Goal: Task Accomplishment & Management: Use online tool/utility

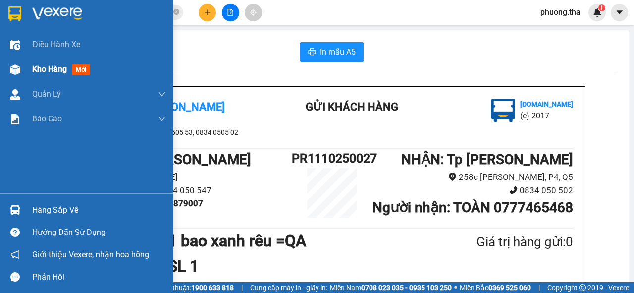
click at [85, 66] on span "mới" at bounding box center [81, 69] width 18 height 11
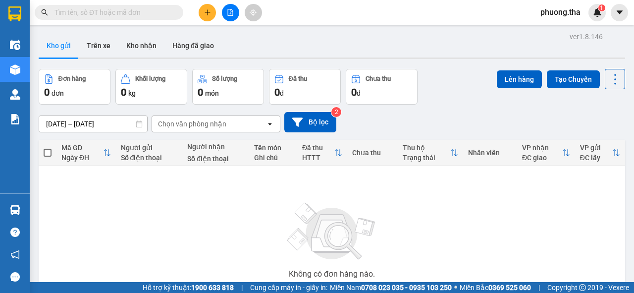
drag, startPoint x: 621, startPoint y: 13, endPoint x: 611, endPoint y: 20, distance: 11.7
click at [618, 15] on icon "caret-down" at bounding box center [619, 12] width 9 height 9
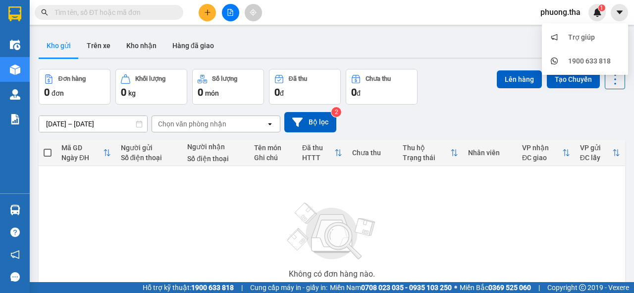
click at [563, 14] on span "phuong.tha" at bounding box center [560, 12] width 56 height 12
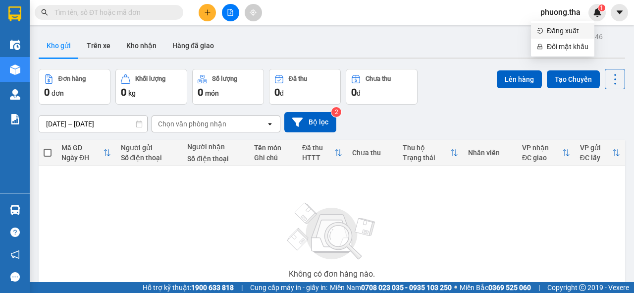
click at [557, 30] on span "Đăng xuất" at bounding box center [568, 30] width 42 height 11
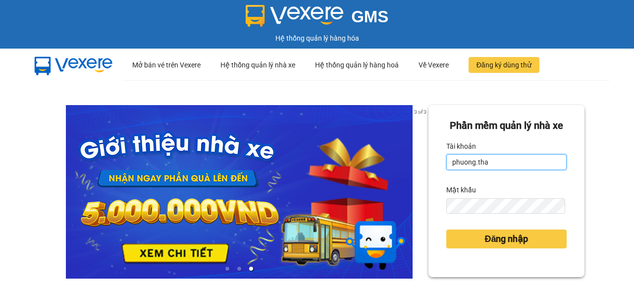
click at [494, 170] on input "phuong.tha" at bounding box center [506, 162] width 120 height 16
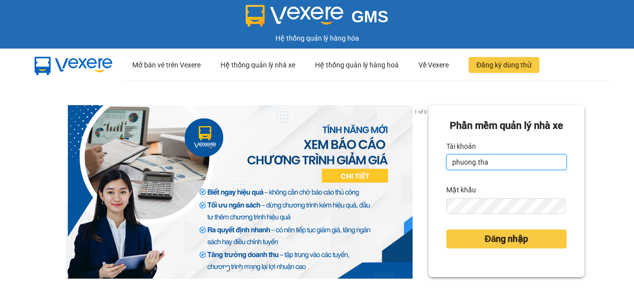
type input "thao.tha"
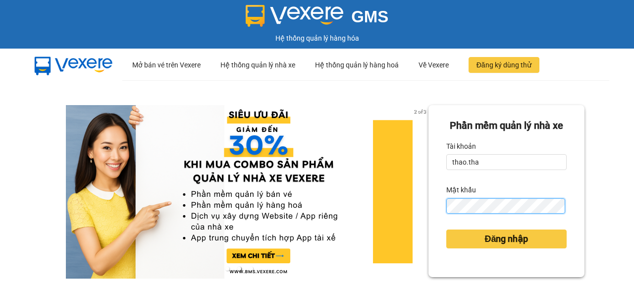
click at [434, 227] on div "Phần mềm quản lý nhà xe Tài khoản thao.tha Mật khẩu Đăng nhập" at bounding box center [506, 191] width 156 height 172
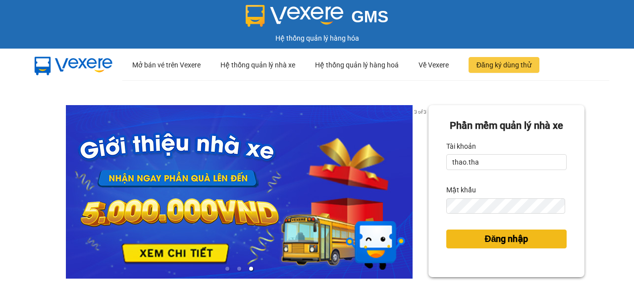
click at [494, 246] on span "Đăng nhập" at bounding box center [506, 239] width 44 height 14
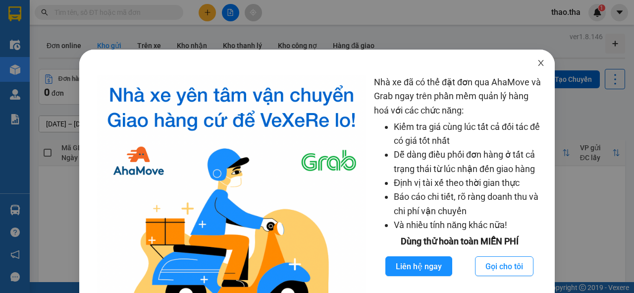
click at [531, 69] on span "Close" at bounding box center [541, 64] width 28 height 28
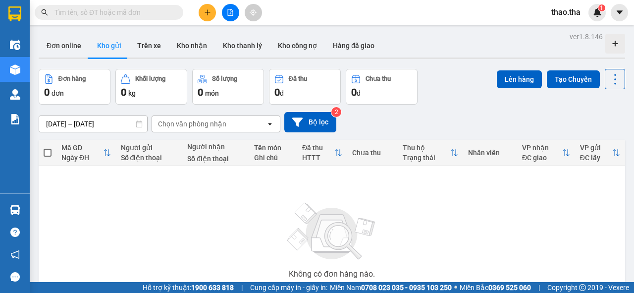
click at [73, 16] on input "text" at bounding box center [112, 12] width 117 height 11
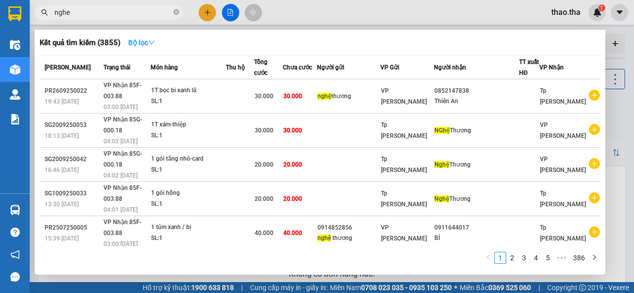
type input "nghe"
click at [143, 44] on strong "Bộ lọc" at bounding box center [141, 43] width 27 height 8
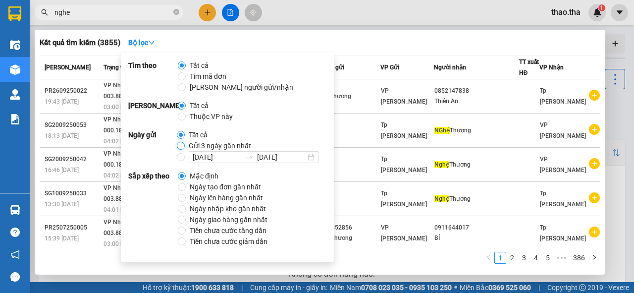
click at [181, 147] on input "Gửi 3 ngày gần nhất" at bounding box center [181, 146] width 8 height 8
radio input "true"
radio input "false"
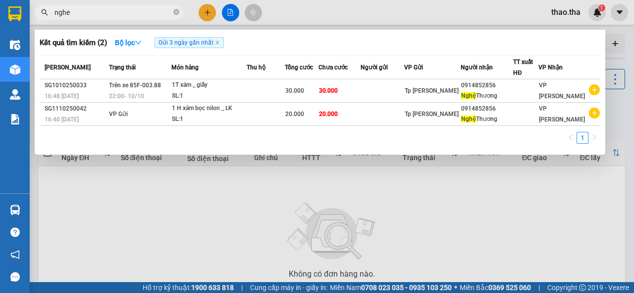
click at [398, 143] on div "1" at bounding box center [320, 141] width 561 height 18
drag, startPoint x: 72, startPoint y: 12, endPoint x: 54, endPoint y: 14, distance: 18.5
click at [54, 14] on input "nghe" at bounding box center [112, 12] width 117 height 11
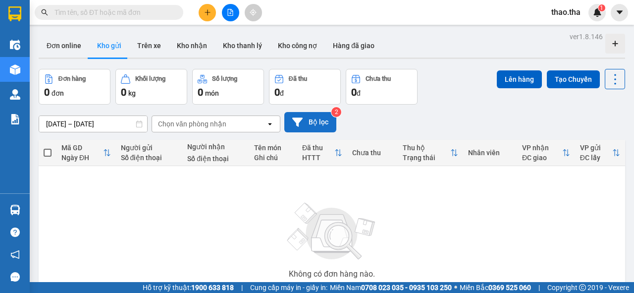
click at [315, 125] on button "Bộ lọc" at bounding box center [310, 122] width 52 height 20
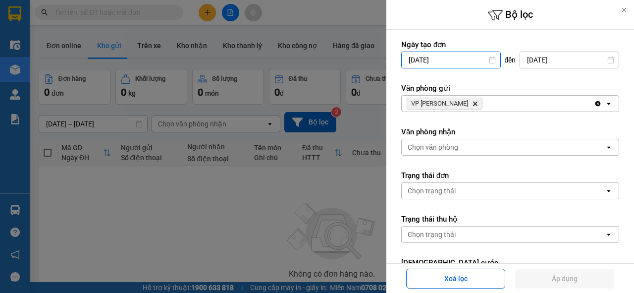
click at [466, 63] on input "[DATE]" at bounding box center [451, 60] width 99 height 16
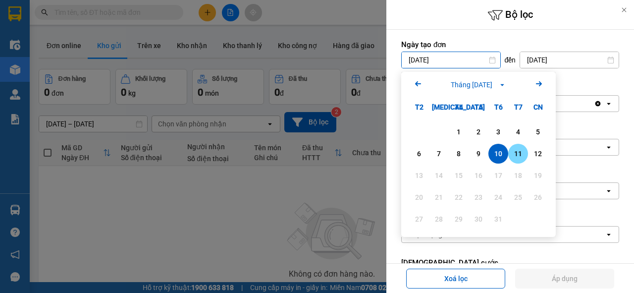
click at [521, 157] on div "11" at bounding box center [518, 154] width 14 height 12
type input "[DATE]"
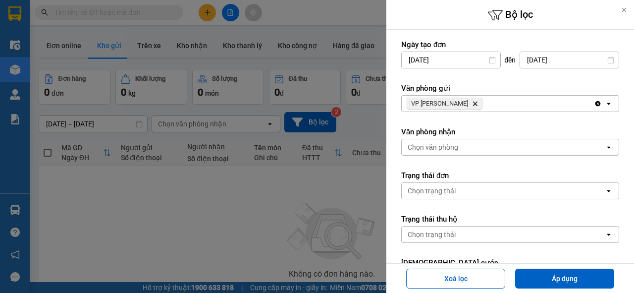
click at [460, 101] on span "VP [PERSON_NAME]" at bounding box center [445, 104] width 76 height 12
click at [473, 104] on icon "VP Phan Rang, close by backspace" at bounding box center [475, 104] width 4 height 4
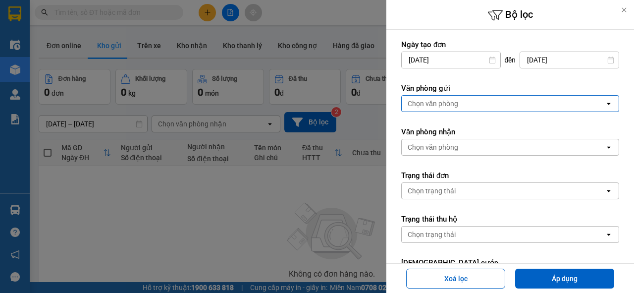
click at [458, 104] on div "Chọn văn phòng" at bounding box center [503, 104] width 203 height 16
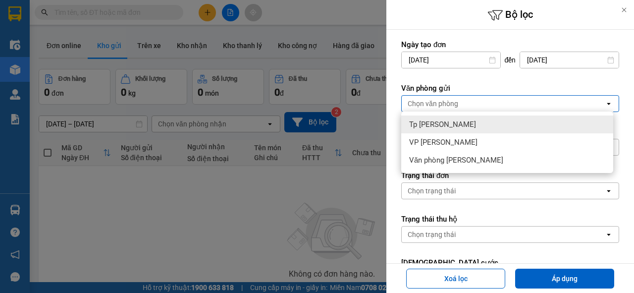
drag, startPoint x: 458, startPoint y: 121, endPoint x: 462, endPoint y: 143, distance: 22.2
click at [458, 124] on span "Tp [PERSON_NAME]" at bounding box center [442, 124] width 67 height 10
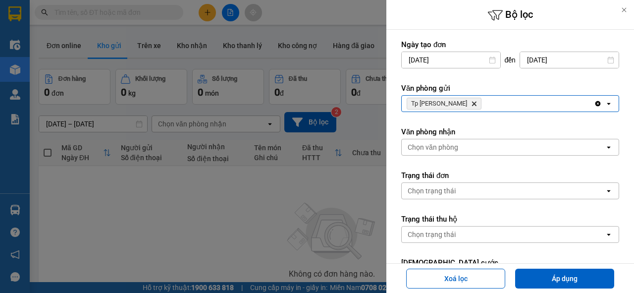
click at [464, 149] on div "Chọn văn phòng" at bounding box center [503, 147] width 203 height 16
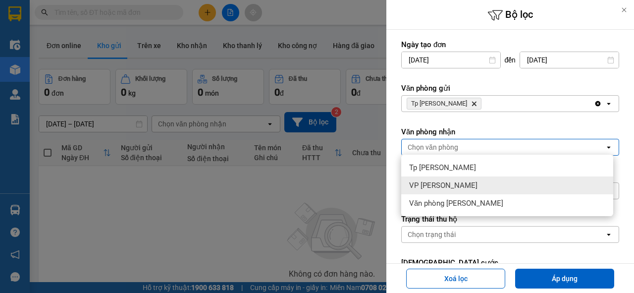
click at [468, 187] on div "VP [PERSON_NAME]" at bounding box center [507, 185] width 212 height 18
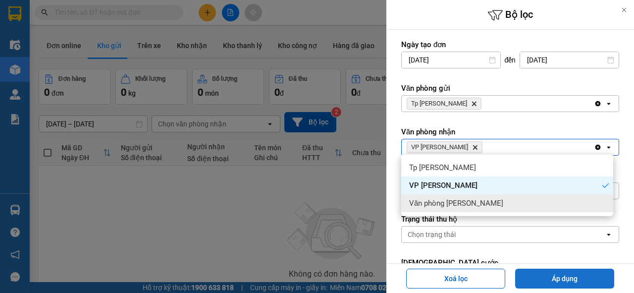
click at [547, 277] on button "Áp dụng" at bounding box center [564, 278] width 99 height 20
type input "[DATE] – [DATE]"
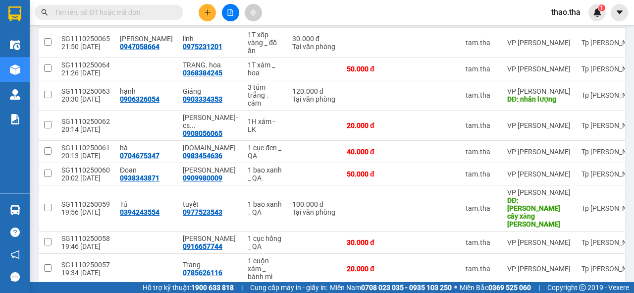
scroll to position [181, 0]
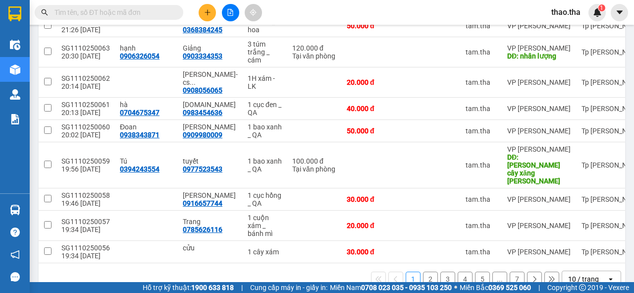
click at [510, 271] on button "7" at bounding box center [517, 278] width 15 height 15
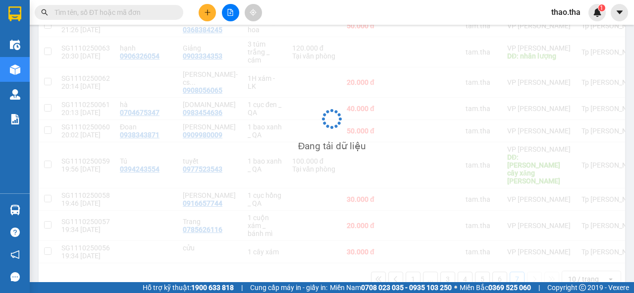
scroll to position [46, 0]
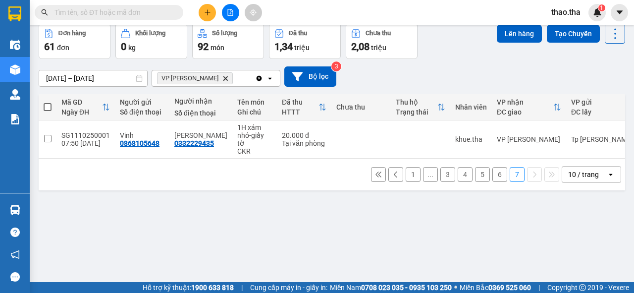
click at [580, 177] on div "10 / trang" at bounding box center [583, 174] width 31 height 10
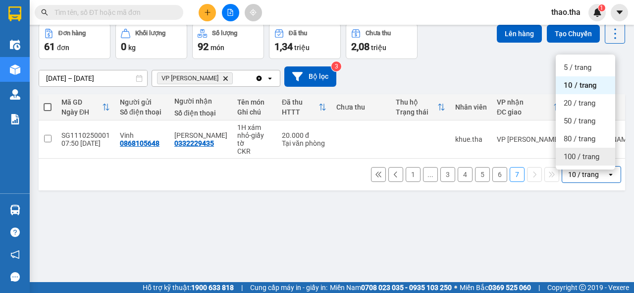
click at [575, 156] on span "100 / trang" at bounding box center [582, 157] width 36 height 10
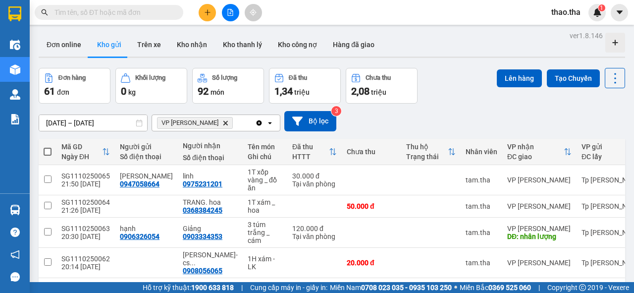
scroll to position [0, 0]
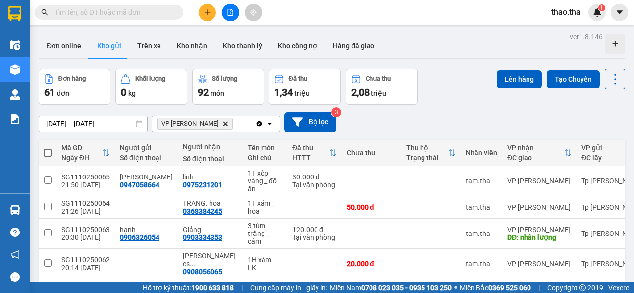
click at [47, 152] on span at bounding box center [48, 153] width 8 height 8
click at [48, 148] on input "checkbox" at bounding box center [48, 148] width 0 height 0
checkbox input "true"
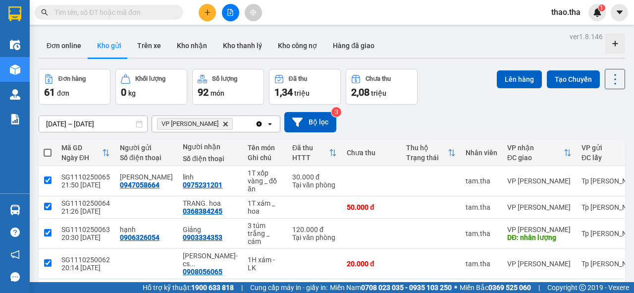
checkbox input "true"
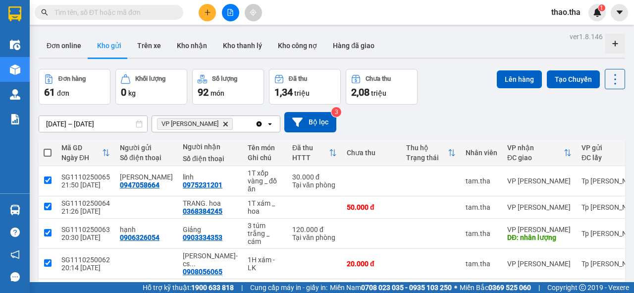
checkbox input "true"
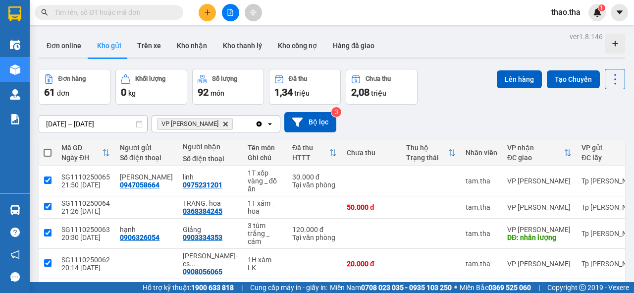
checkbox input "true"
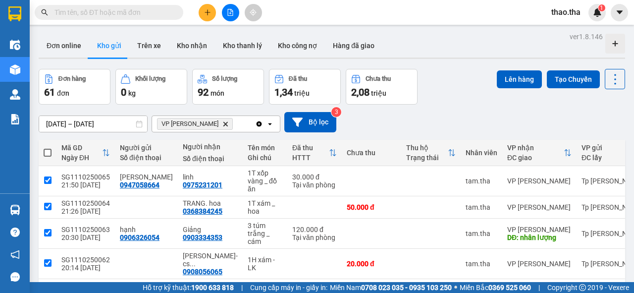
checkbox input "true"
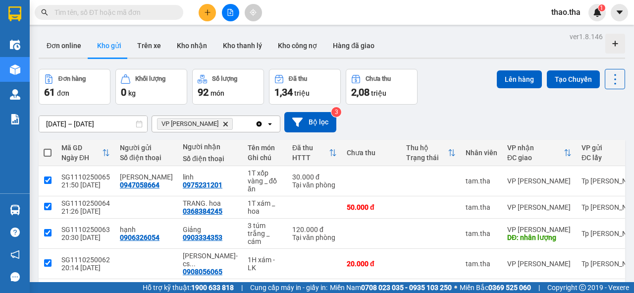
checkbox input "true"
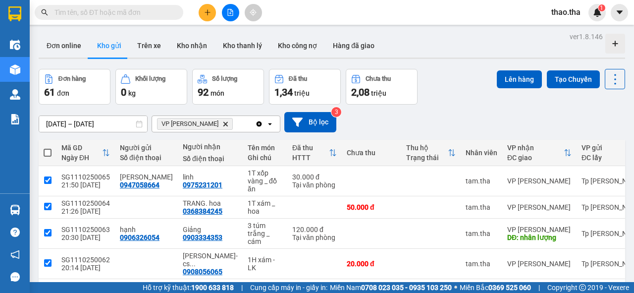
checkbox input "true"
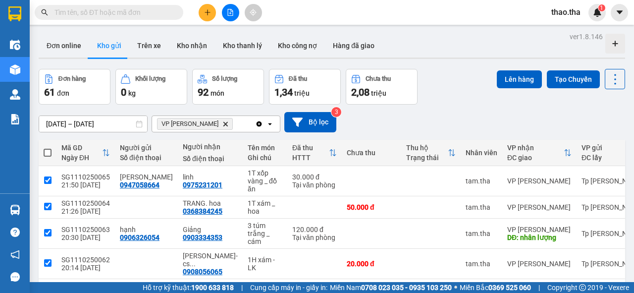
checkbox input "true"
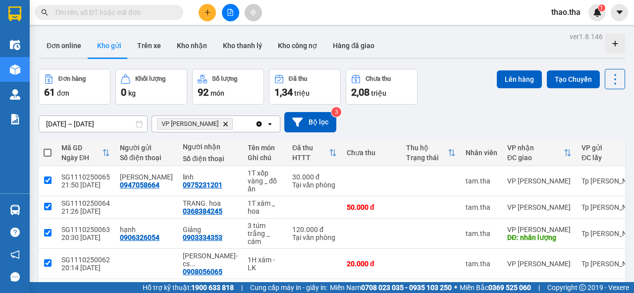
checkbox input "true"
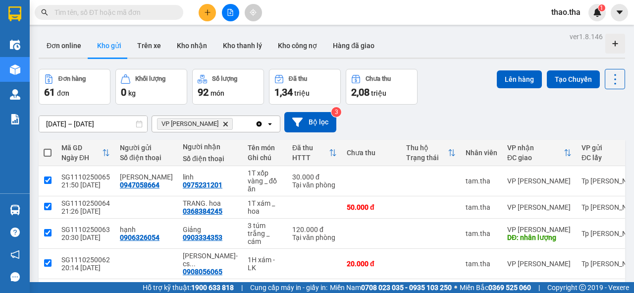
checkbox input "true"
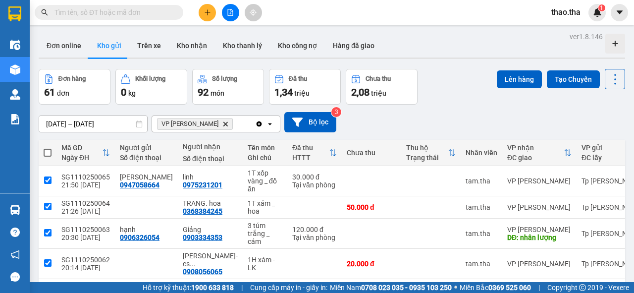
checkbox input "true"
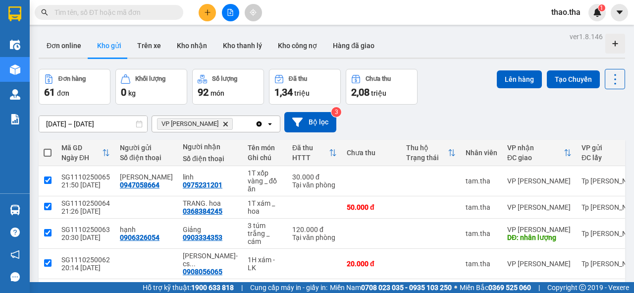
checkbox input "true"
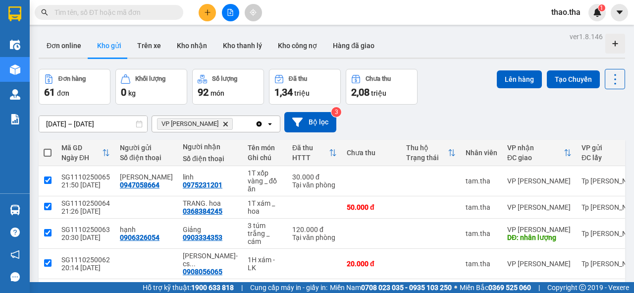
checkbox input "true"
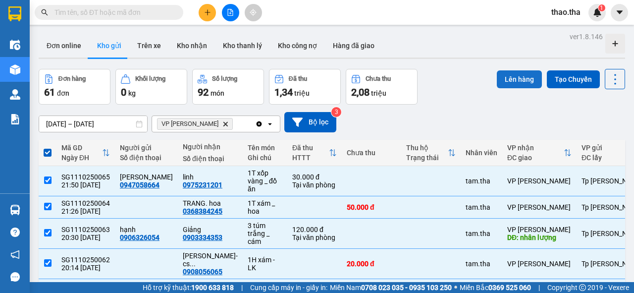
click at [511, 80] on button "Lên hàng" at bounding box center [519, 79] width 45 height 18
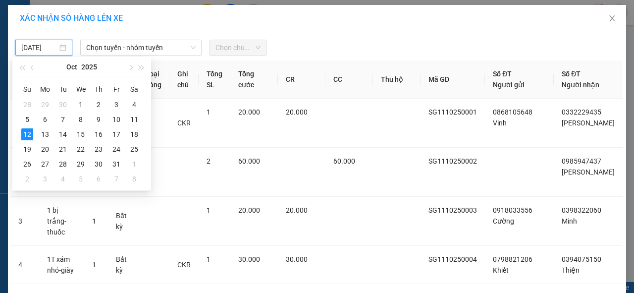
click at [47, 51] on input "[DATE]" at bounding box center [39, 47] width 36 height 11
click at [135, 119] on div "11" at bounding box center [134, 119] width 12 height 12
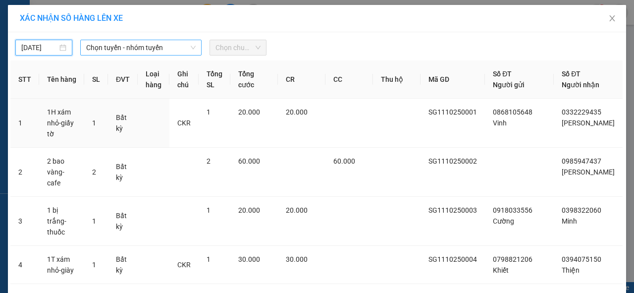
type input "[DATE]"
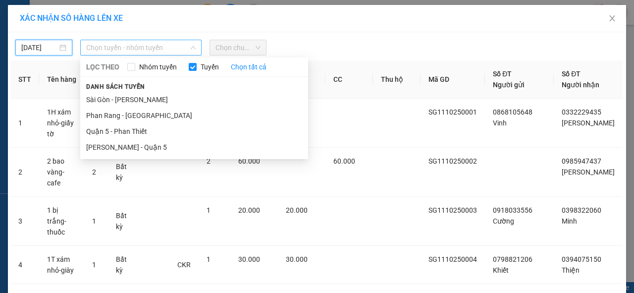
click at [138, 51] on span "Chọn tuyến - nhóm tuyến" at bounding box center [140, 47] width 109 height 15
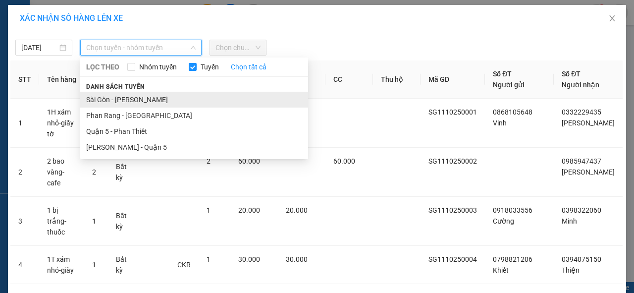
click at [137, 100] on li "Sài Gòn - [PERSON_NAME]" at bounding box center [194, 100] width 228 height 16
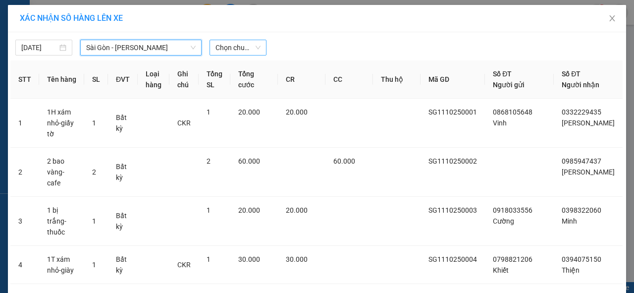
click at [248, 51] on span "Chọn chuyến" at bounding box center [237, 47] width 45 height 15
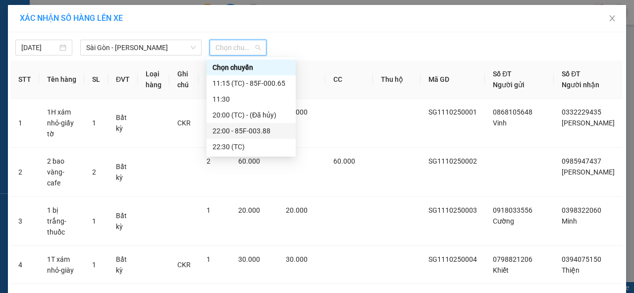
click at [256, 131] on div "22:00 - 85F-003.88" at bounding box center [250, 130] width 77 height 11
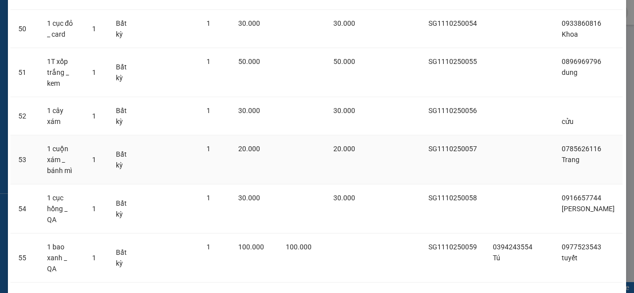
scroll to position [2378, 0]
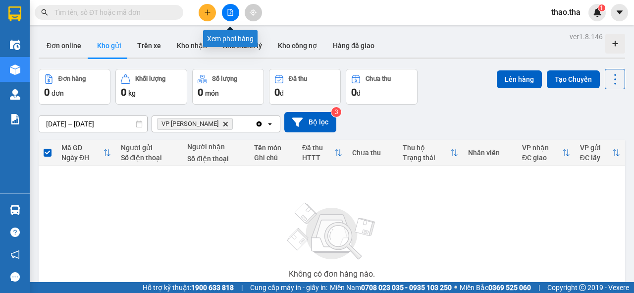
click at [234, 12] on button at bounding box center [230, 12] width 17 height 17
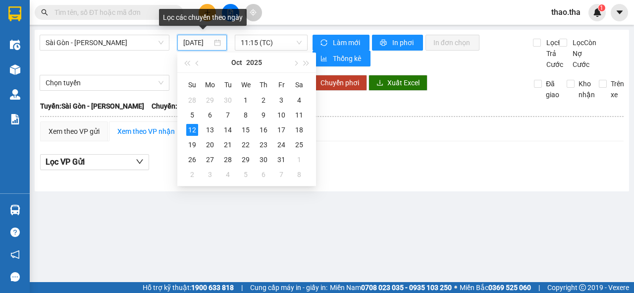
click at [207, 44] on input "[DATE]" at bounding box center [197, 42] width 29 height 11
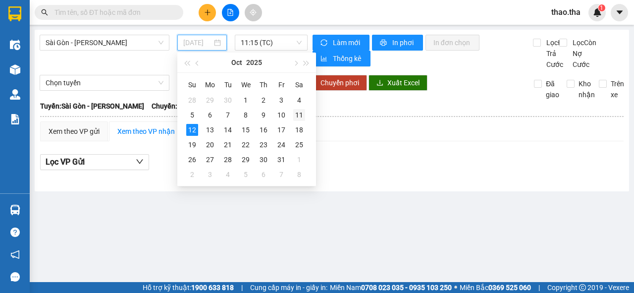
click at [299, 114] on div "11" at bounding box center [299, 115] width 12 height 12
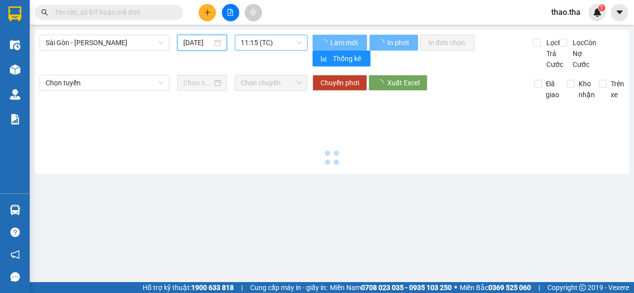
type input "[DATE]"
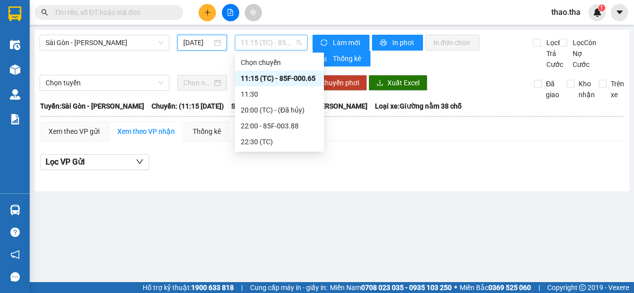
click at [265, 45] on span "11:15 (TC) - 85F-000.65" at bounding box center [271, 42] width 60 height 15
click at [274, 127] on div "22:00 - 85F-003.88" at bounding box center [279, 125] width 77 height 11
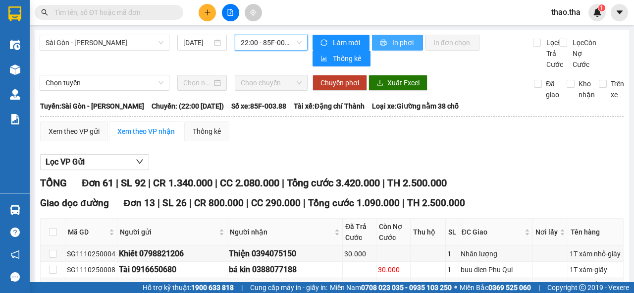
click at [396, 46] on span "In phơi" at bounding box center [403, 42] width 23 height 11
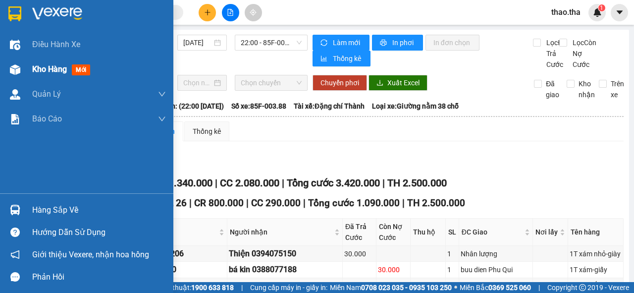
click at [84, 67] on span "mới" at bounding box center [81, 69] width 18 height 11
